Goal: Task Accomplishment & Management: Use online tool/utility

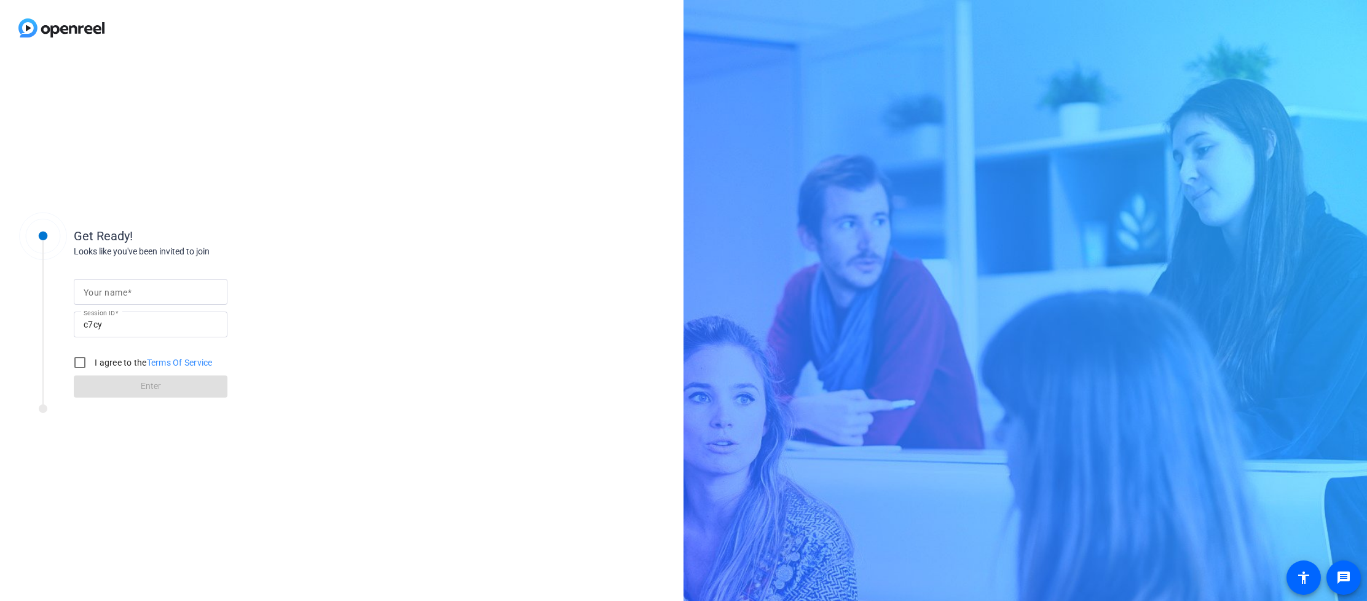
click at [130, 291] on span at bounding box center [129, 293] width 4 height 10
click at [130, 291] on input "Your name" at bounding box center [151, 292] width 134 height 15
click at [138, 291] on input "Your name" at bounding box center [151, 292] width 134 height 15
type input "[PERSON_NAME]"
click at [80, 361] on input "I agree to the Terms Of Service" at bounding box center [80, 362] width 25 height 25
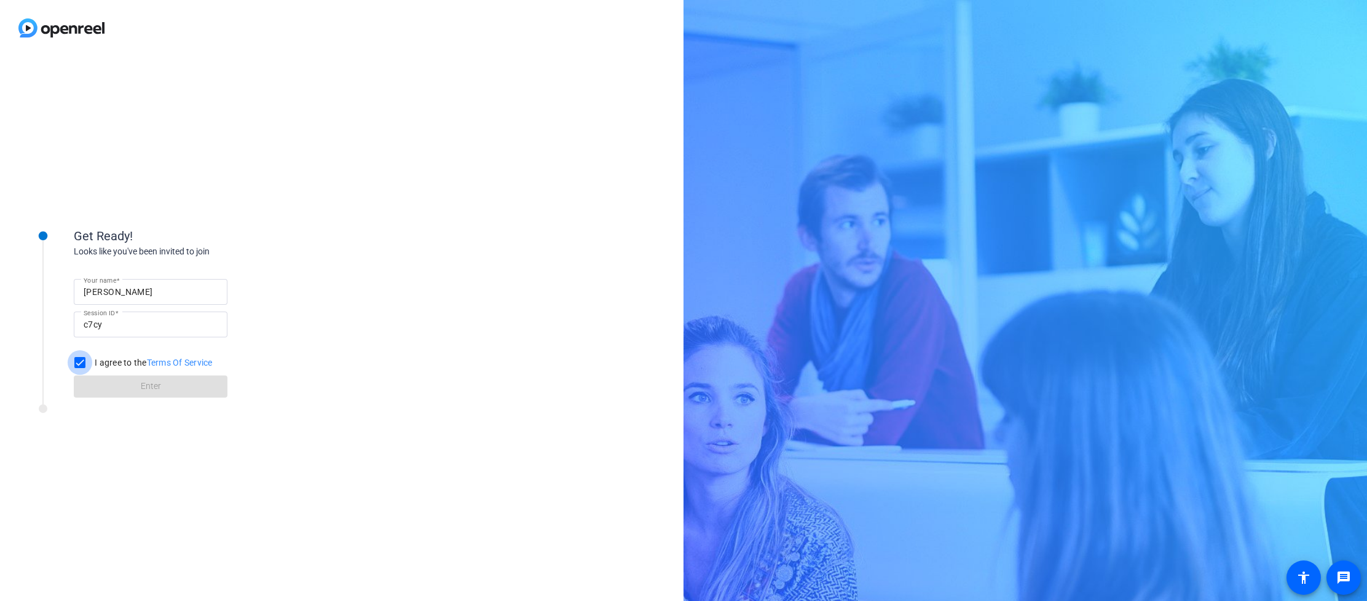
checkbox input "true"
click at [152, 388] on span "Enter" at bounding box center [151, 386] width 20 height 13
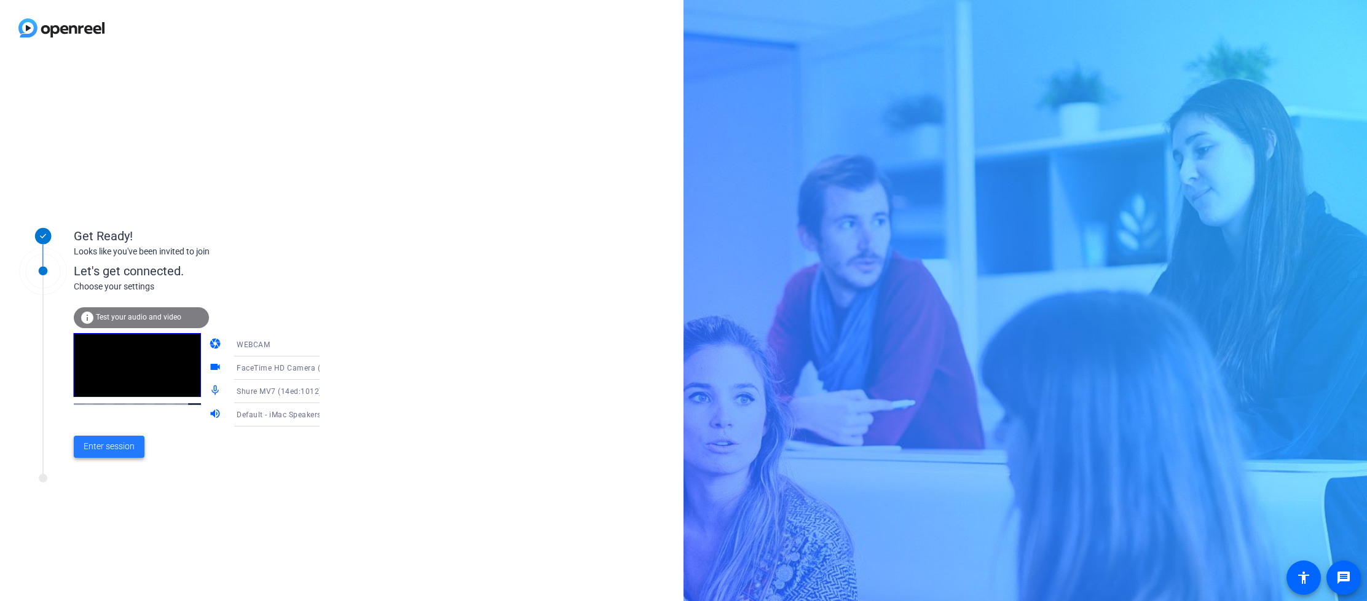
click at [103, 447] on span "Enter session" at bounding box center [109, 446] width 51 height 13
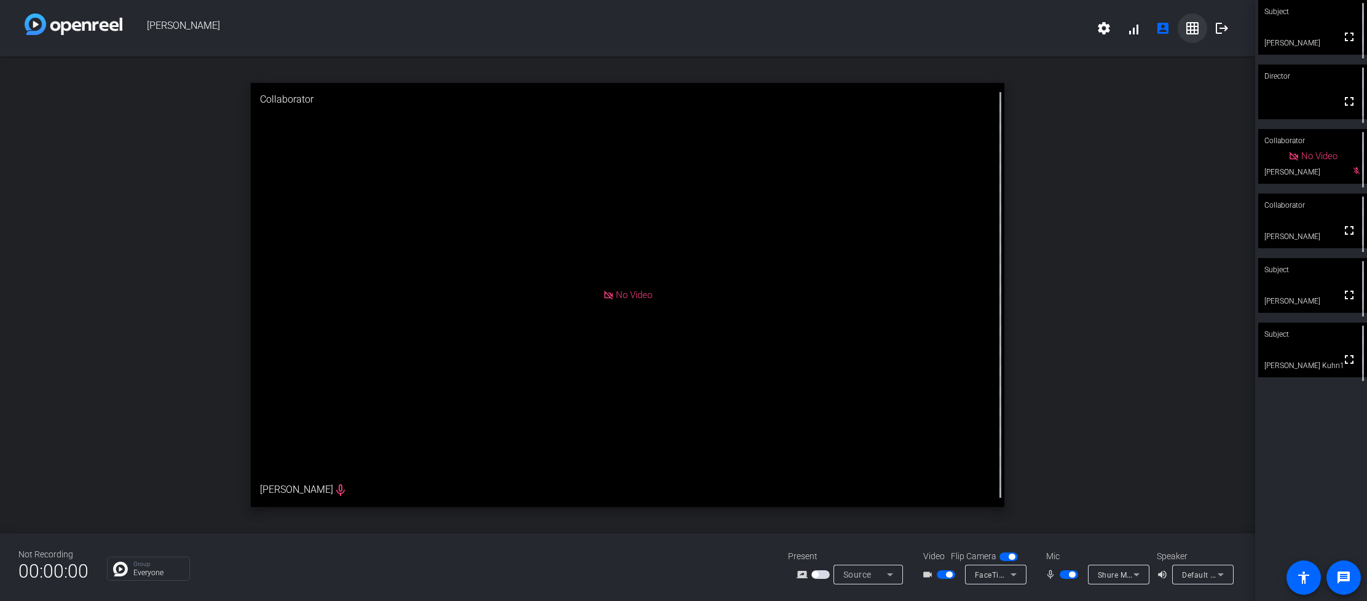
click at [1195, 26] on mat-icon "grid_on" at bounding box center [1192, 28] width 15 height 15
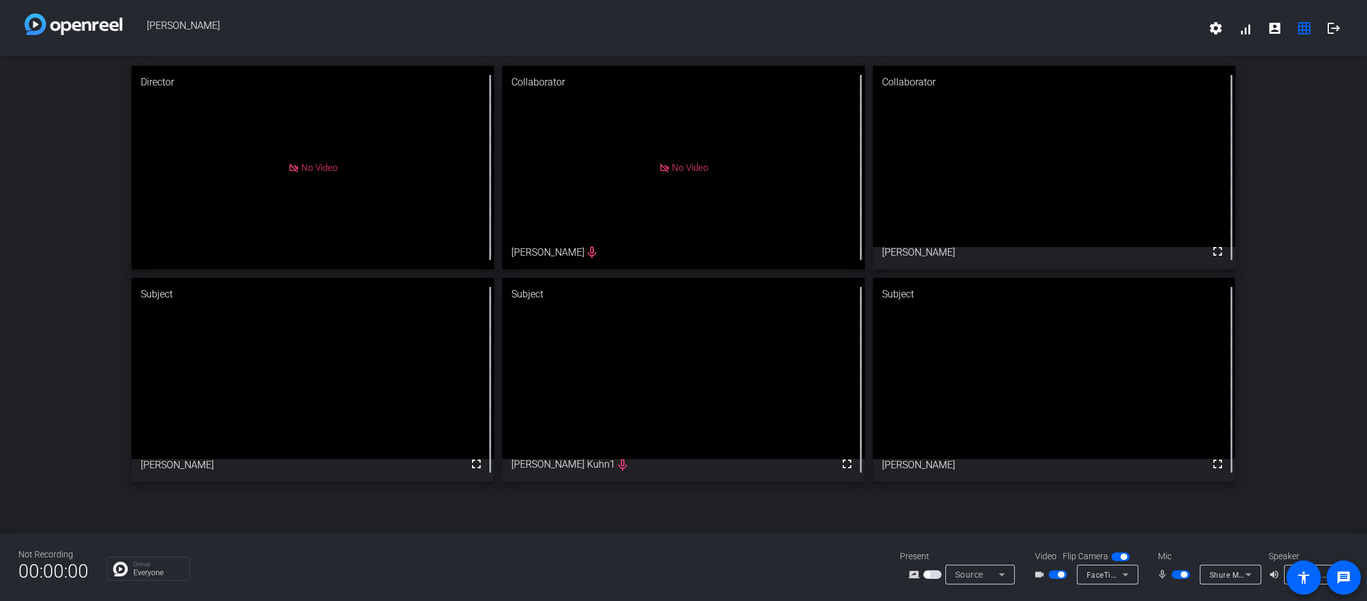
click at [227, 459] on video at bounding box center [313, 368] width 362 height 181
click at [353, 361] on video at bounding box center [313, 368] width 362 height 181
click at [400, 395] on video at bounding box center [313, 368] width 362 height 181
click at [1303, 27] on mat-icon "grid_on" at bounding box center [1304, 28] width 15 height 15
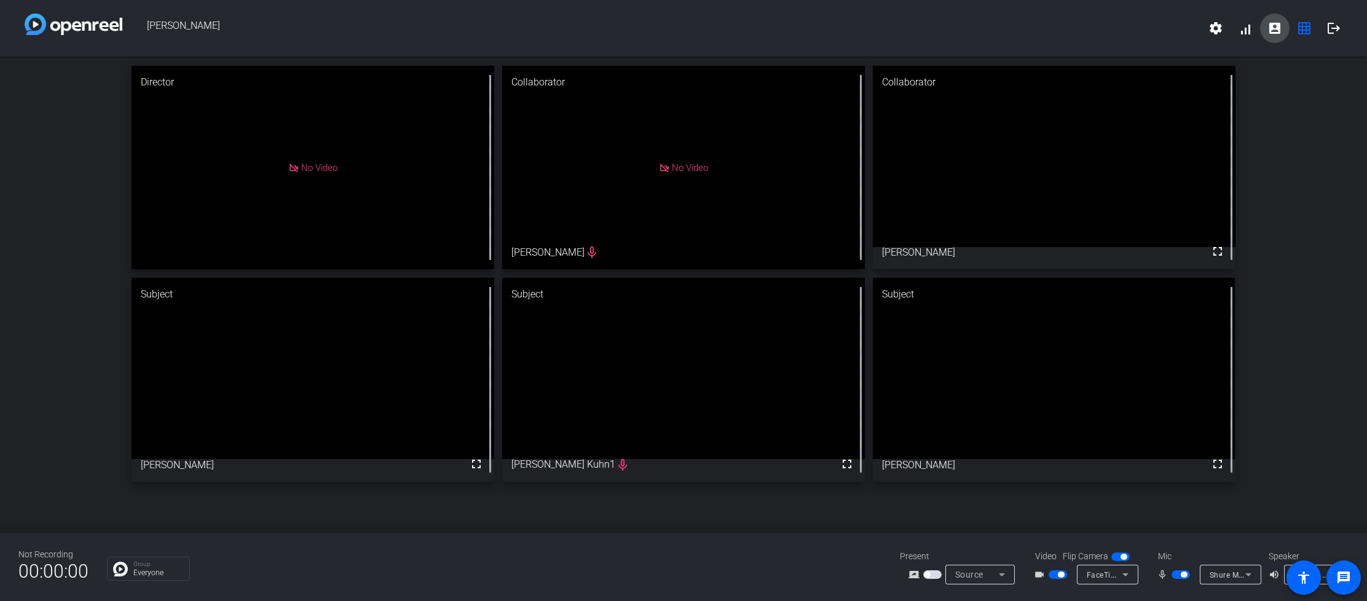
click at [1275, 31] on mat-icon "account_box" at bounding box center [1274, 28] width 15 height 15
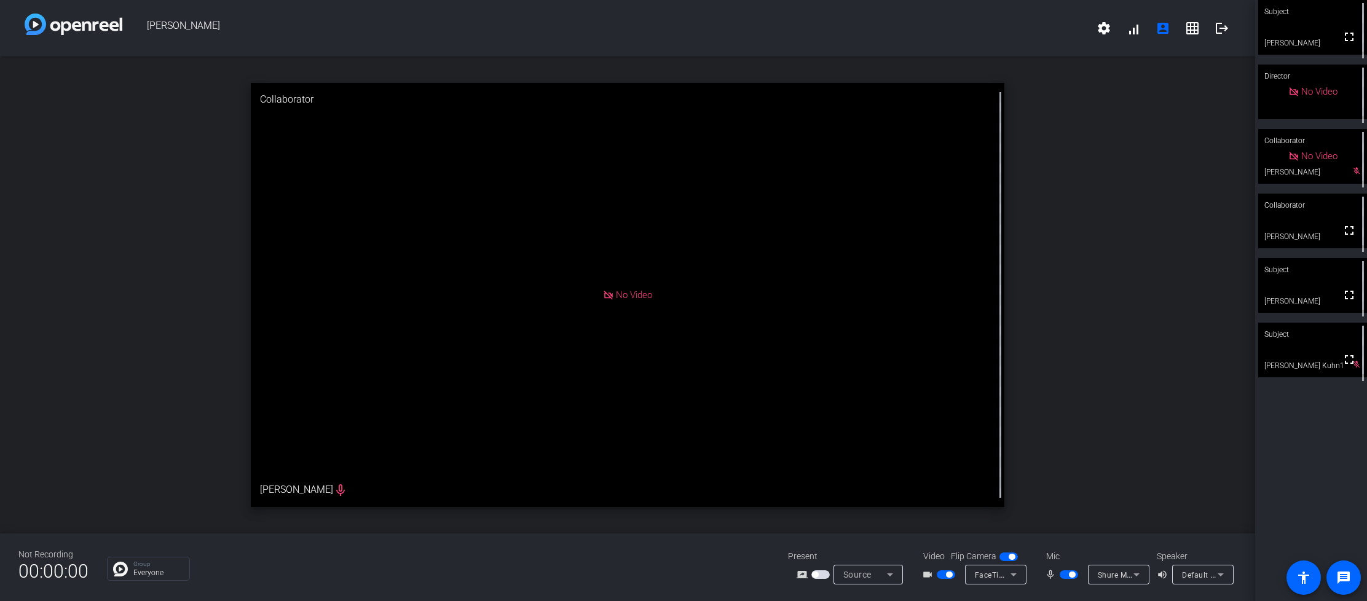
click at [1324, 283] on video at bounding box center [1312, 285] width 109 height 55
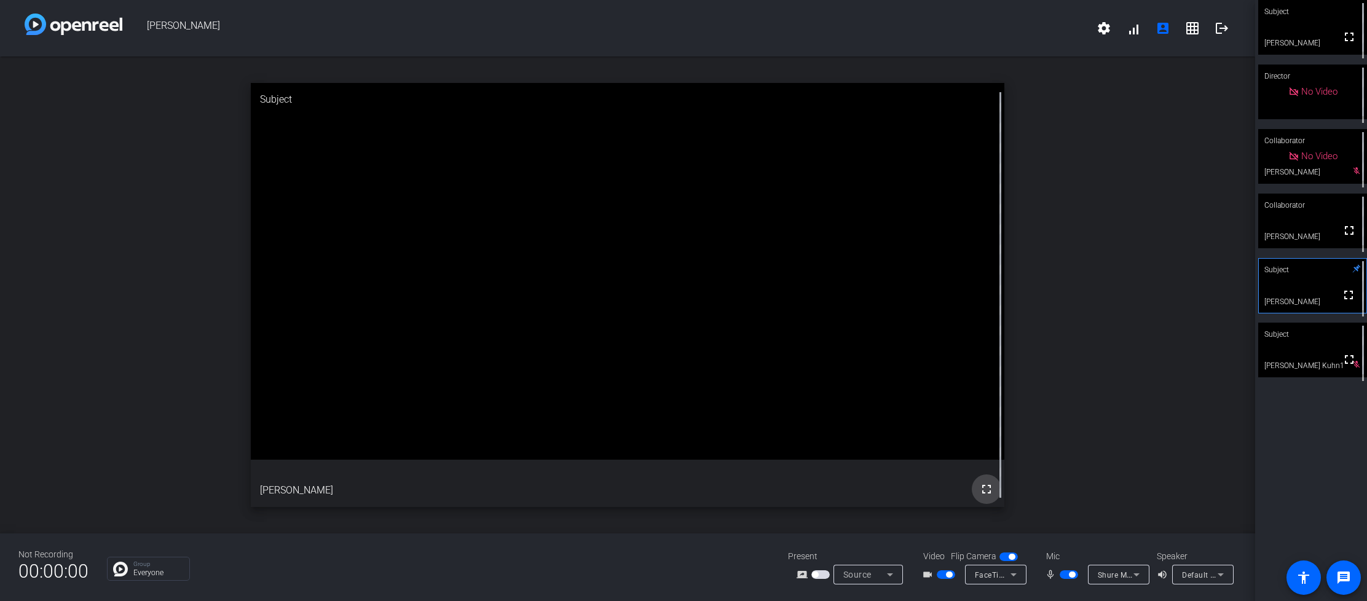
click at [986, 489] on mat-icon "fullscreen" at bounding box center [986, 489] width 15 height 15
